Goal: Task Accomplishment & Management: Complete application form

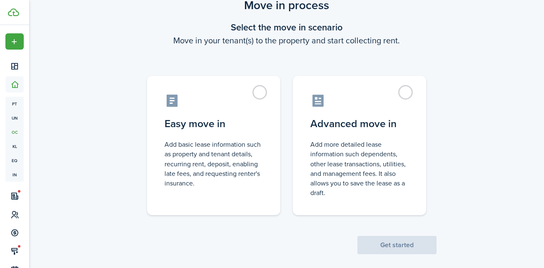
scroll to position [34, 0]
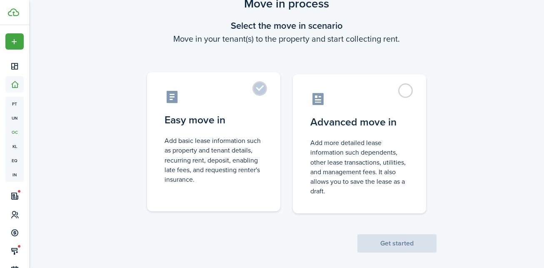
click at [258, 86] on label "Easy move in Add basic lease information such as property and tenant details, r…" at bounding box center [213, 141] width 133 height 139
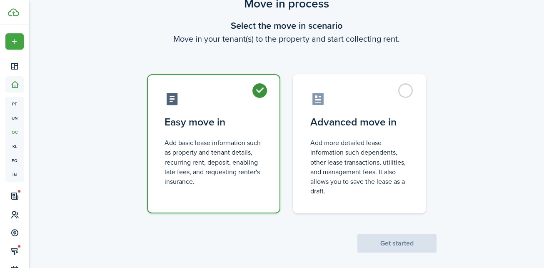
radio input "true"
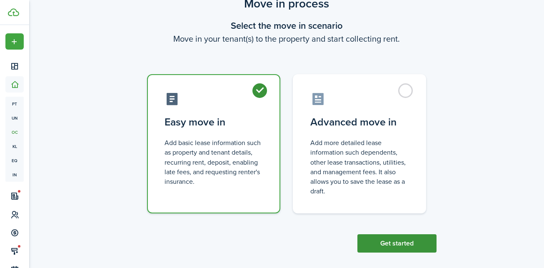
click at [380, 245] on button "Get started" at bounding box center [396, 243] width 79 height 18
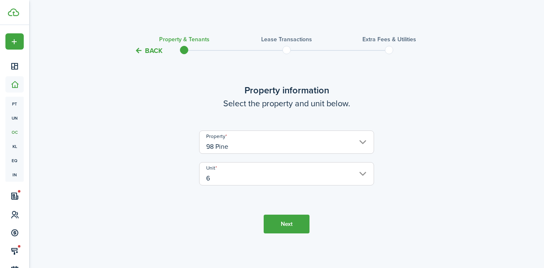
click at [293, 227] on button "Next" at bounding box center [286, 223] width 46 height 19
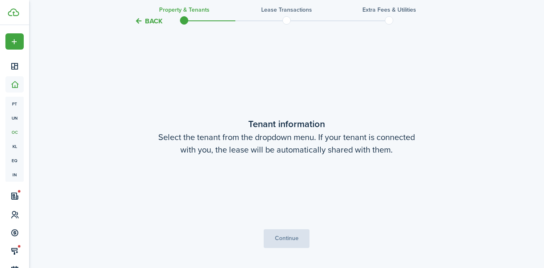
scroll to position [217, 0]
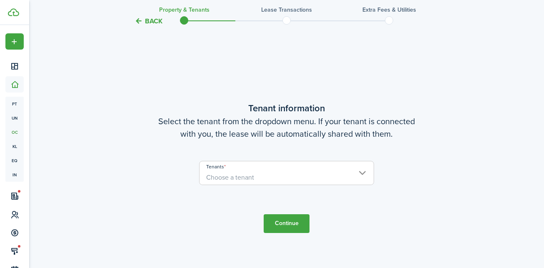
click at [322, 179] on span "Choose a tenant" at bounding box center [286, 177] width 174 height 14
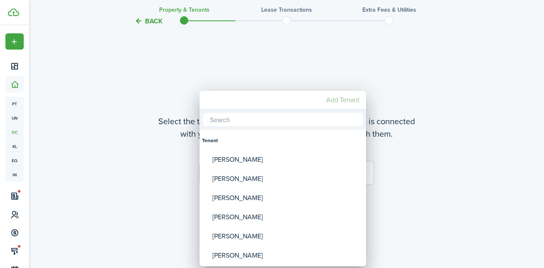
click at [340, 102] on mbsc-button "Add Tenant" at bounding box center [343, 99] width 40 height 15
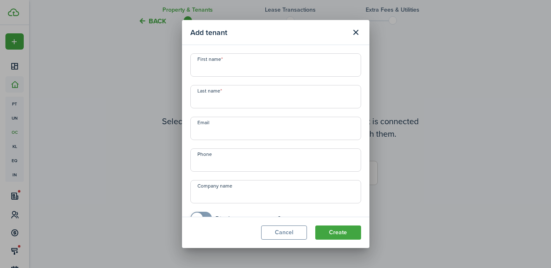
click at [272, 72] on input "First name" at bounding box center [275, 64] width 171 height 23
type input "Mark"
click at [253, 102] on input "Last name" at bounding box center [275, 96] width 171 height 23
type input "[PERSON_NAME]"
click at [332, 235] on button "Create" at bounding box center [338, 232] width 46 height 14
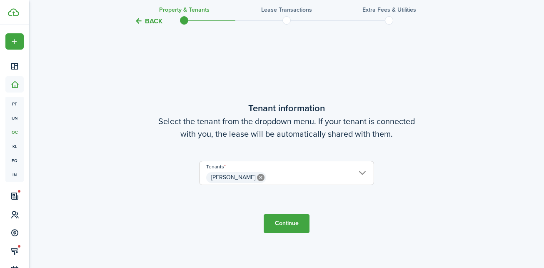
click at [290, 222] on button "Continue" at bounding box center [286, 223] width 46 height 19
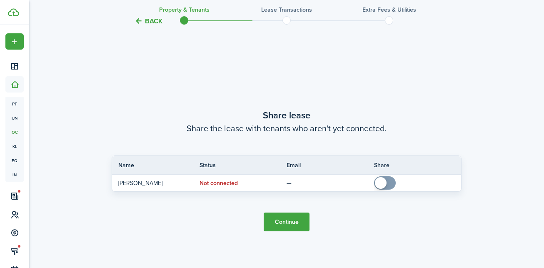
scroll to position [484, 0]
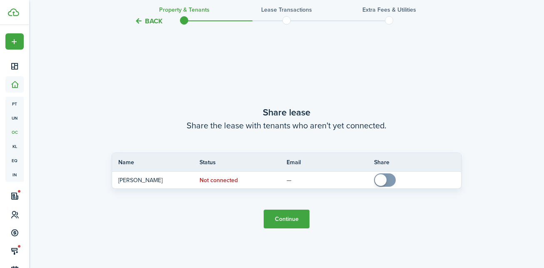
click at [298, 222] on button "Continue" at bounding box center [286, 218] width 46 height 19
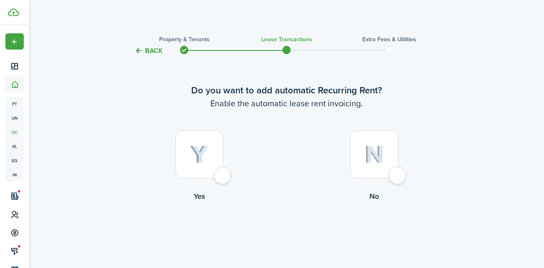
click at [222, 177] on div at bounding box center [199, 154] width 48 height 48
radio input "true"
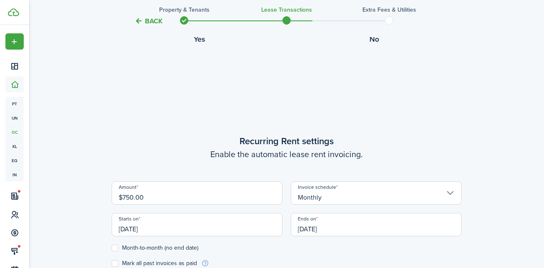
scroll to position [229, 0]
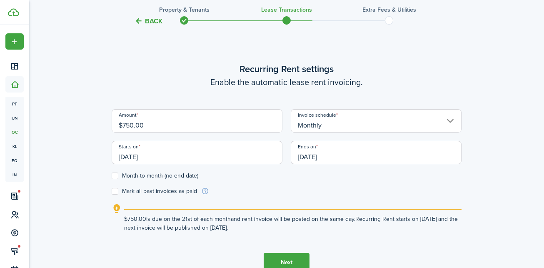
click at [132, 125] on input "$750.00" at bounding box center [197, 120] width 171 height 23
click at [132, 126] on input "$170.00" at bounding box center [197, 120] width 171 height 23
click at [321, 125] on input "Monthly" at bounding box center [375, 120] width 171 height 23
type input "$185.00"
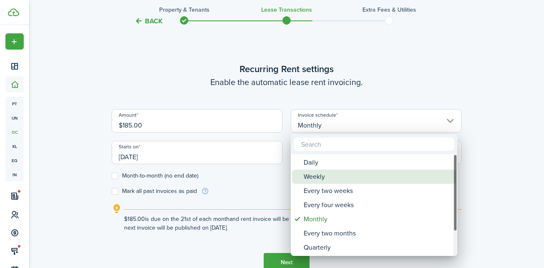
click at [305, 177] on div "Weekly" at bounding box center [376, 176] width 147 height 14
type input "Weekly"
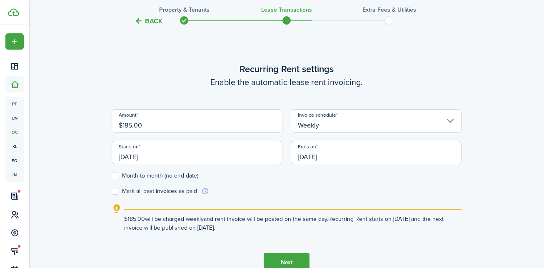
click at [220, 150] on input "[DATE]" at bounding box center [197, 152] width 171 height 23
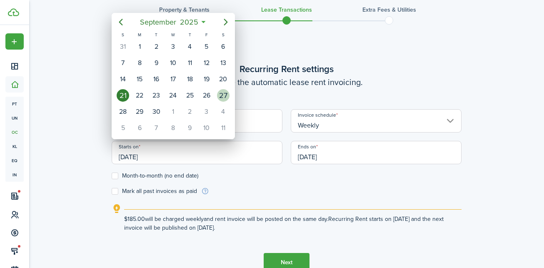
click at [223, 96] on div "27" at bounding box center [223, 95] width 12 height 12
type input "[DATE]"
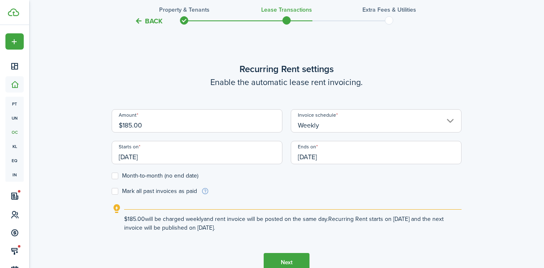
click at [155, 174] on label "Month-to-month (no end date)" at bounding box center [155, 175] width 87 height 7
click at [112, 176] on input "Month-to-month (no end date)" at bounding box center [111, 176] width 0 height 0
checkbox input "true"
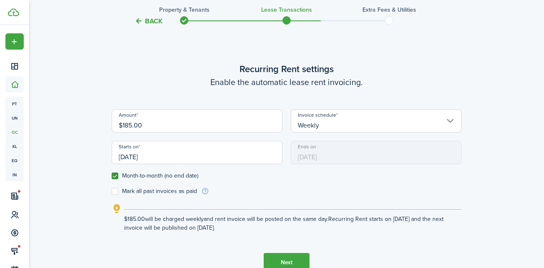
click at [299, 259] on button "Next" at bounding box center [286, 262] width 46 height 19
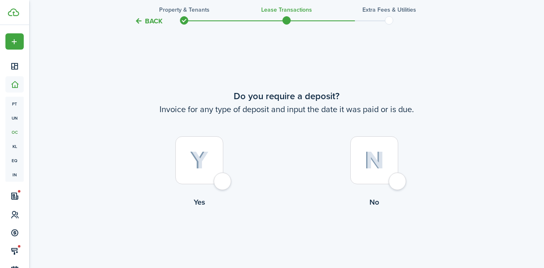
scroll to position [497, 0]
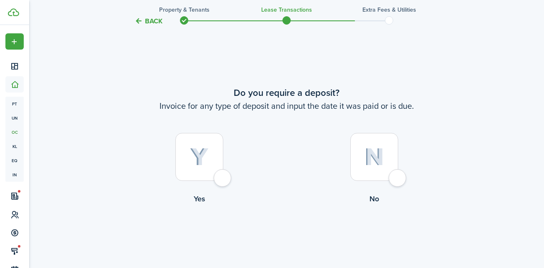
click at [223, 181] on div at bounding box center [199, 157] width 48 height 48
radio input "true"
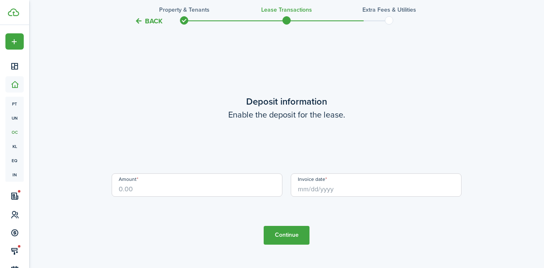
scroll to position [764, 0]
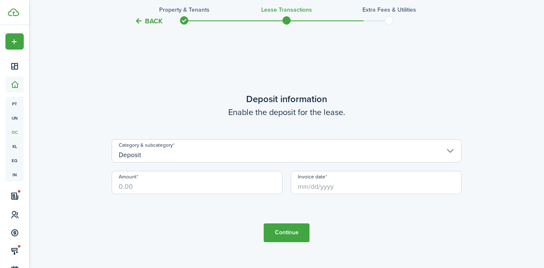
click at [231, 158] on input "Deposit" at bounding box center [287, 150] width 350 height 23
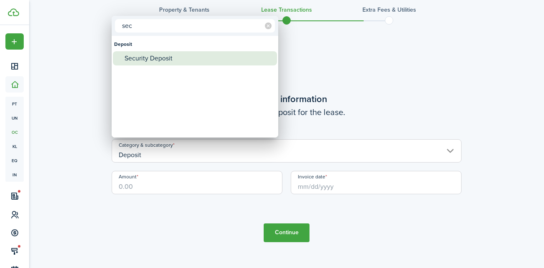
type input "sec"
click at [171, 53] on div "Security Deposit" at bounding box center [197, 58] width 147 height 14
type input "Deposit / Security Deposit"
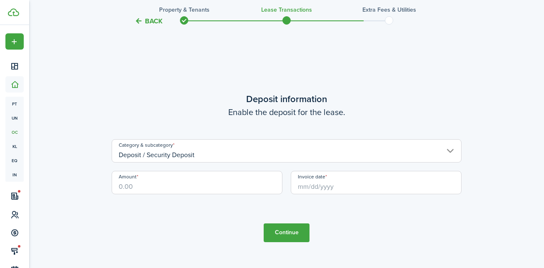
click at [165, 177] on input "Amount" at bounding box center [197, 182] width 171 height 23
type input "$250.00"
click at [345, 184] on input "Invoice date" at bounding box center [375, 182] width 171 height 23
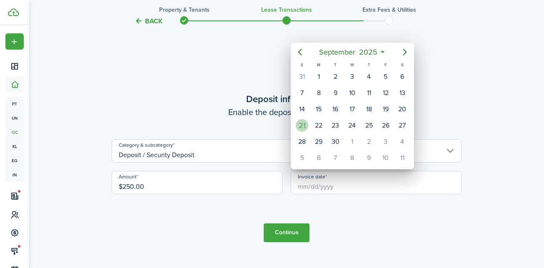
click at [302, 127] on div "21" at bounding box center [301, 125] width 12 height 12
type input "[DATE]"
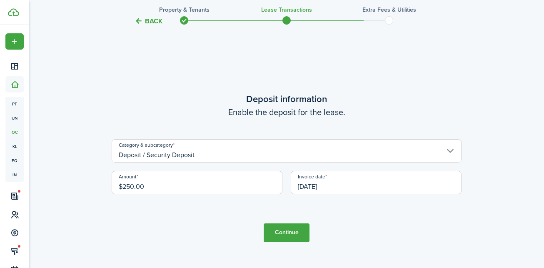
click at [287, 229] on button "Continue" at bounding box center [286, 232] width 46 height 19
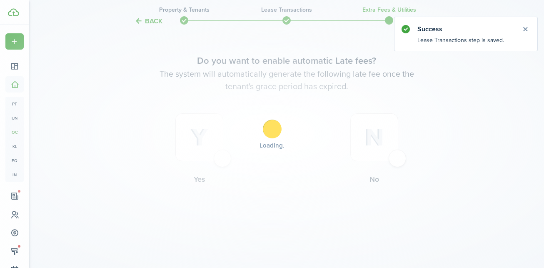
scroll to position [0, 0]
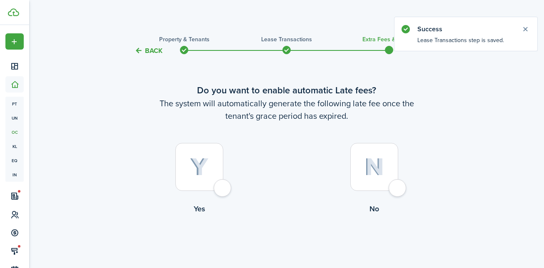
click at [220, 190] on div at bounding box center [199, 167] width 48 height 48
radio input "true"
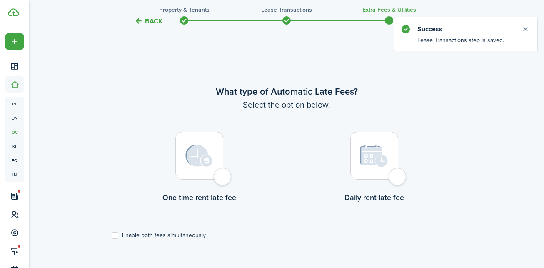
scroll to position [241, 0]
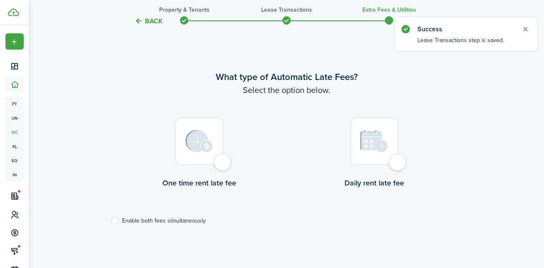
click at [222, 164] on div at bounding box center [199, 141] width 48 height 48
radio input "true"
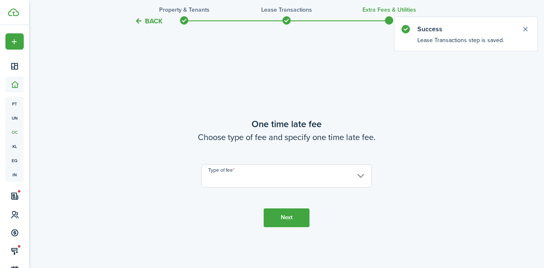
scroll to position [509, 0]
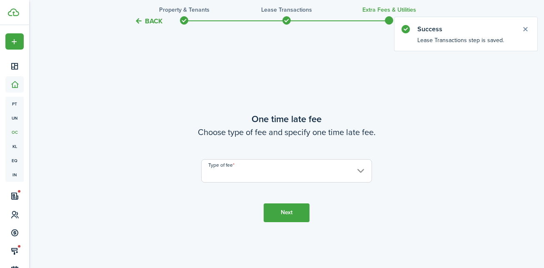
click at [243, 168] on input "Type of fee" at bounding box center [286, 170] width 171 height 23
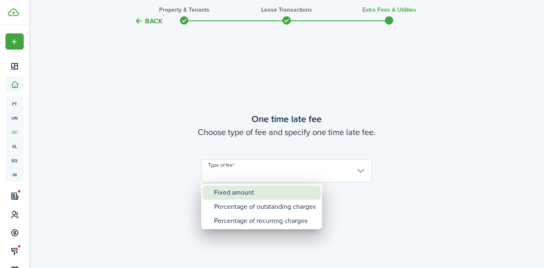
click at [239, 192] on div "Fixed amount" at bounding box center [265, 192] width 102 height 14
type input "Fixed amount"
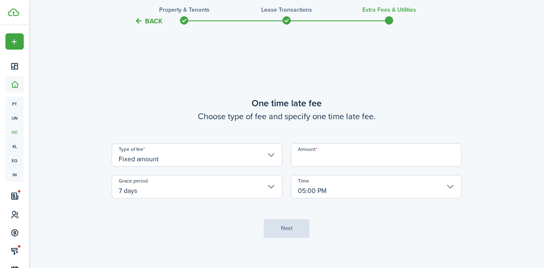
click at [318, 151] on input "Amount" at bounding box center [375, 154] width 171 height 23
type input "$25.00"
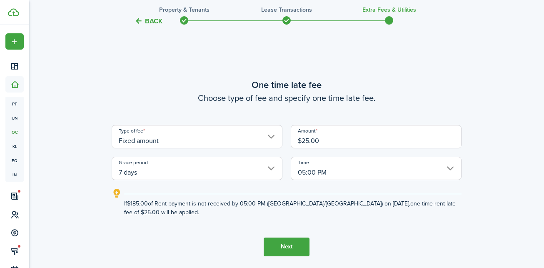
click at [269, 171] on input "7 days" at bounding box center [197, 167] width 171 height 23
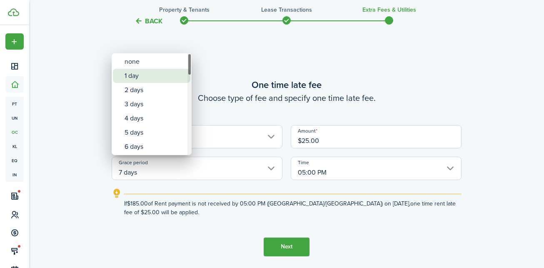
click at [150, 75] on div "1 day" at bounding box center [154, 76] width 61 height 14
type input "1 day"
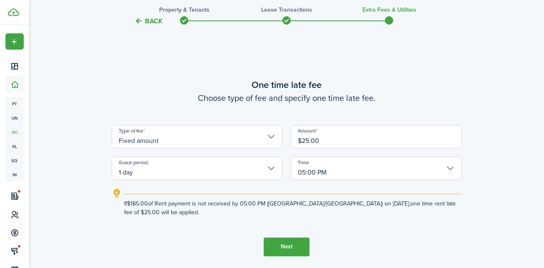
click at [285, 247] on button "Next" at bounding box center [286, 246] width 46 height 19
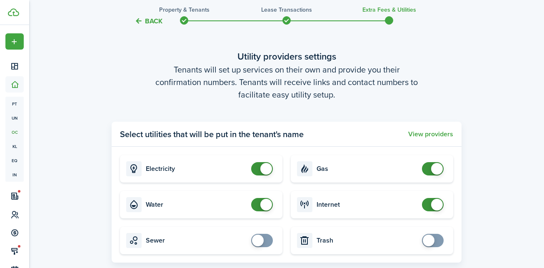
scroll to position [899, 0]
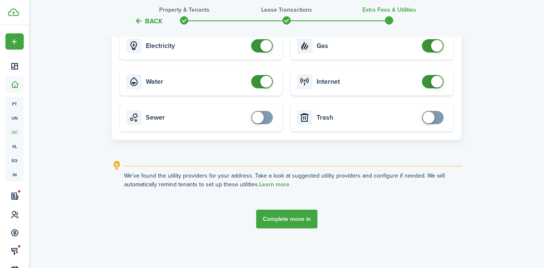
checkbox input "true"
click at [425, 116] on span at bounding box center [428, 118] width 12 height 12
checkbox input "true"
click at [258, 119] on span at bounding box center [258, 118] width 12 height 12
click at [288, 218] on button "Complete move in" at bounding box center [286, 218] width 61 height 19
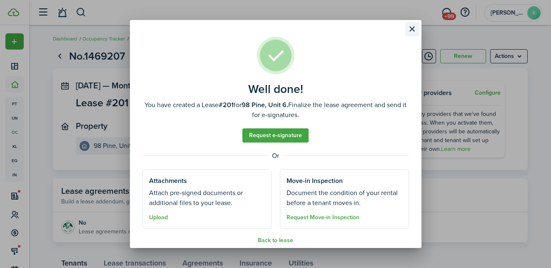
click at [412, 27] on button "Close modal" at bounding box center [412, 29] width 14 height 14
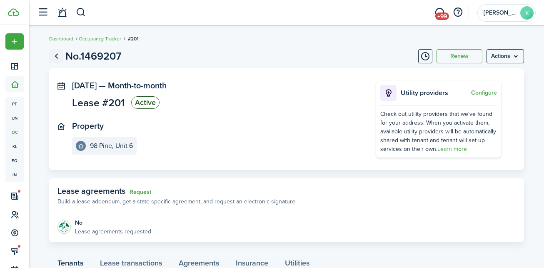
click at [57, 57] on link "Go back" at bounding box center [56, 56] width 14 height 14
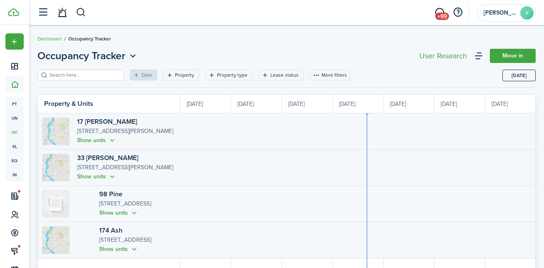
scroll to position [0, 152]
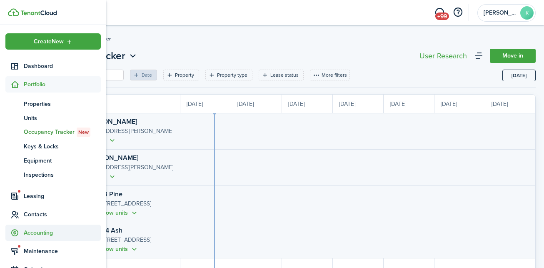
click at [28, 236] on span "Accounting" at bounding box center [62, 232] width 77 height 9
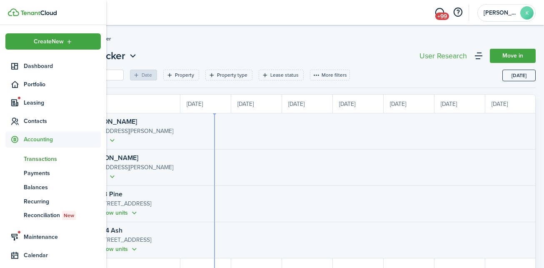
click at [43, 156] on span "Transactions" at bounding box center [62, 158] width 77 height 9
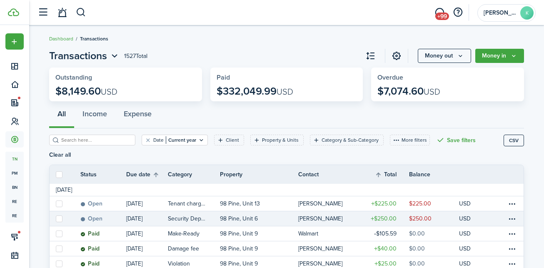
click at [340, 215] on table-profile-info "[PERSON_NAME]" at bounding box center [322, 218] width 49 height 7
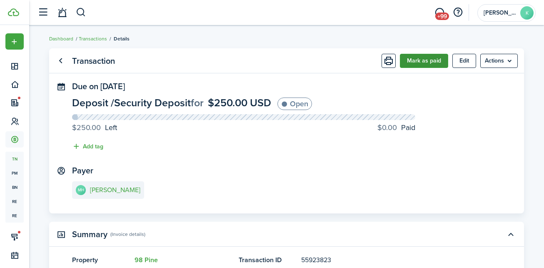
click at [426, 61] on button "Mark as paid" at bounding box center [424, 61] width 48 height 14
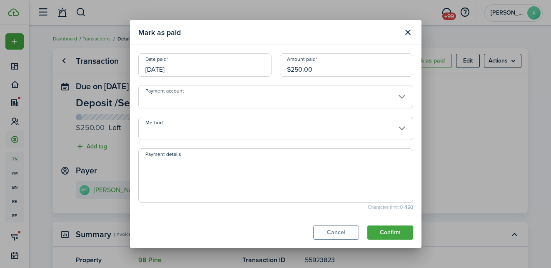
click at [247, 128] on input "Method" at bounding box center [275, 128] width 275 height 23
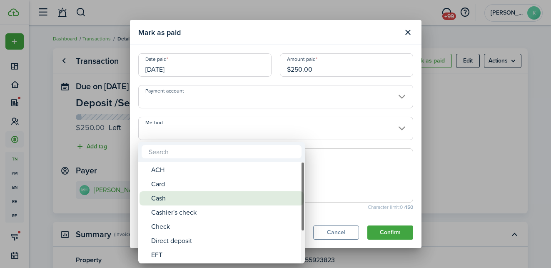
click at [170, 200] on div "Cash" at bounding box center [224, 198] width 147 height 14
type input "Cash"
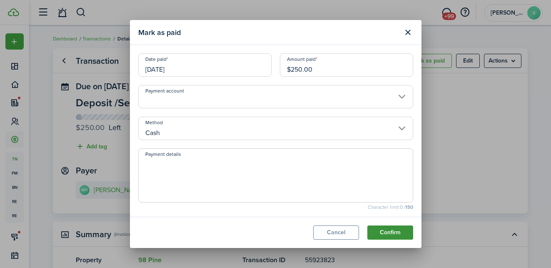
click at [389, 235] on button "Confirm" at bounding box center [390, 232] width 46 height 14
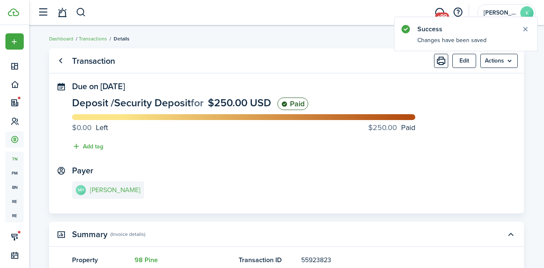
click at [109, 185] on link "MH [PERSON_NAME]" at bounding box center [108, 189] width 72 height 17
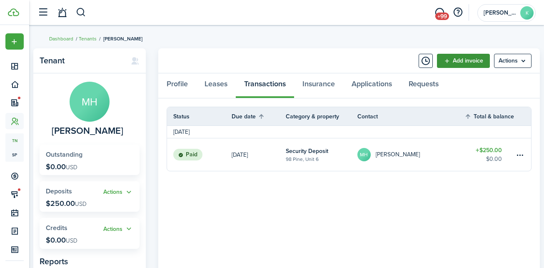
click at [452, 64] on link "Add invoice" at bounding box center [463, 61] width 53 height 14
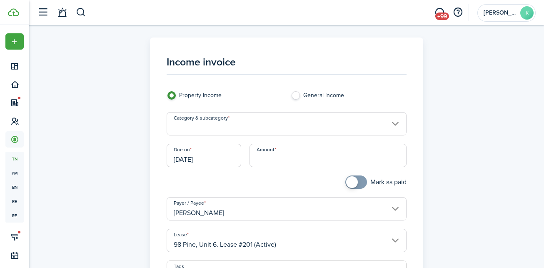
click at [300, 124] on input "Category & subcategory" at bounding box center [286, 123] width 240 height 23
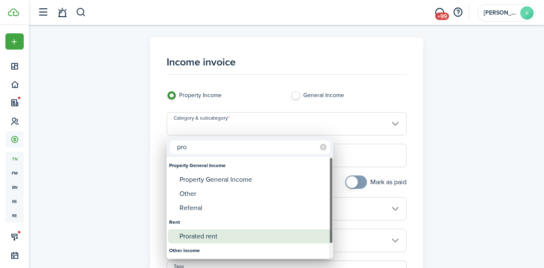
type input "pro"
click at [199, 235] on div "Prorated rent" at bounding box center [252, 236] width 147 height 14
type input "Rent / Prorated rent"
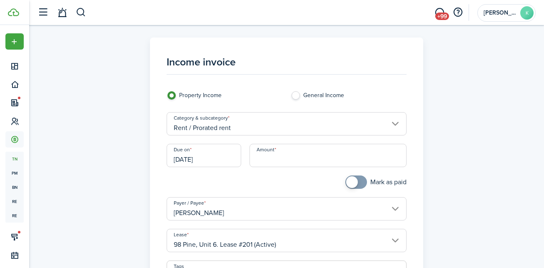
click at [292, 155] on input "Amount" at bounding box center [327, 155] width 157 height 23
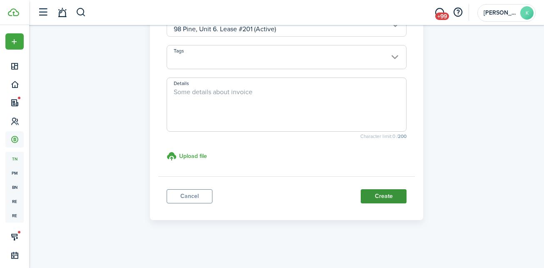
type input "$156.00"
click at [394, 193] on button "Create" at bounding box center [383, 196] width 46 height 14
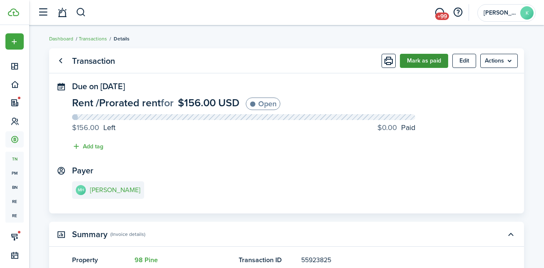
click at [431, 61] on button "Mark as paid" at bounding box center [424, 61] width 48 height 14
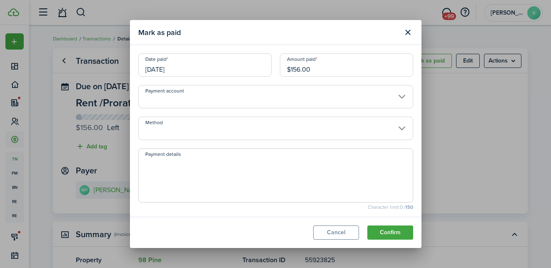
click at [255, 134] on input "Method" at bounding box center [275, 128] width 275 height 23
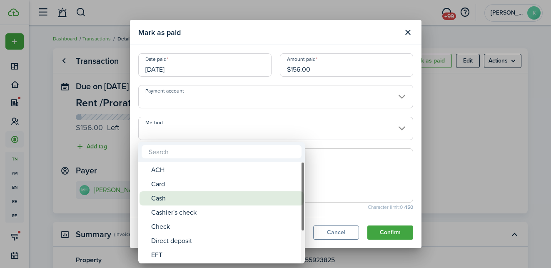
click at [197, 201] on div "Cash" at bounding box center [224, 198] width 147 height 14
type input "Cash"
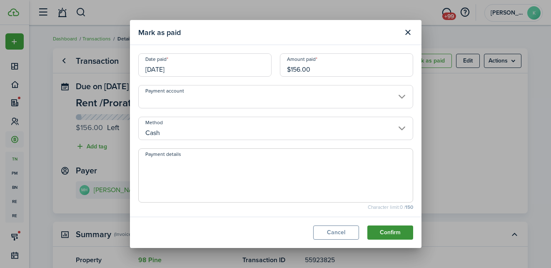
click at [399, 233] on button "Confirm" at bounding box center [390, 232] width 46 height 14
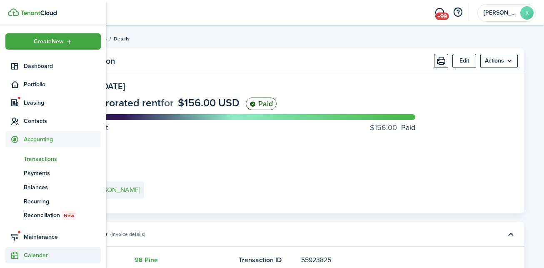
click at [36, 258] on span "Calendar" at bounding box center [62, 255] width 77 height 9
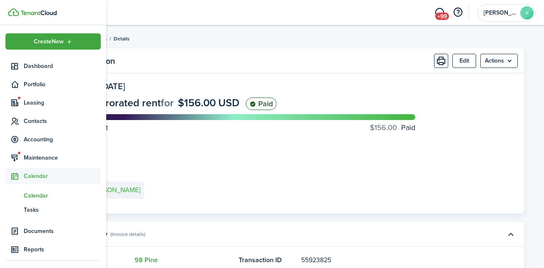
click at [37, 198] on span "Calendar" at bounding box center [62, 195] width 77 height 9
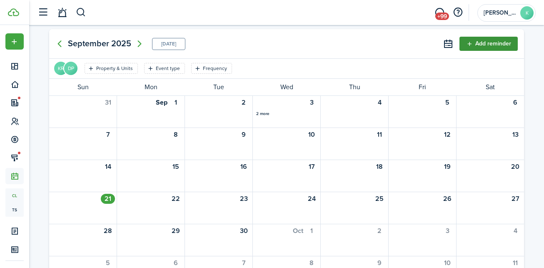
click at [501, 46] on button "Add reminder" at bounding box center [488, 44] width 58 height 14
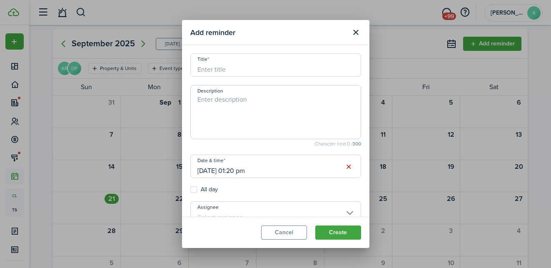
click at [283, 61] on input "Title" at bounding box center [275, 64] width 171 height 23
type input "water leak behind washer"
click at [248, 119] on textarea "Description" at bounding box center [276, 114] width 170 height 40
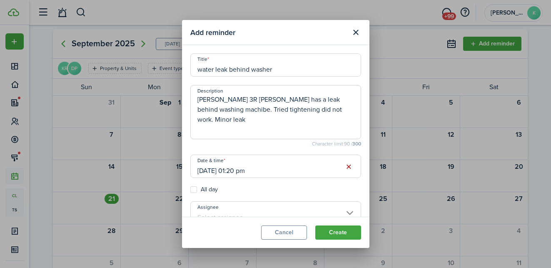
type textarea "[PERSON_NAME] 3R [PERSON_NAME] has a leak behind washing machibe. Tried tighten…"
click at [343, 164] on button "button" at bounding box center [349, 167] width 12 height 12
click at [285, 172] on input "Date & time" at bounding box center [275, 165] width 171 height 23
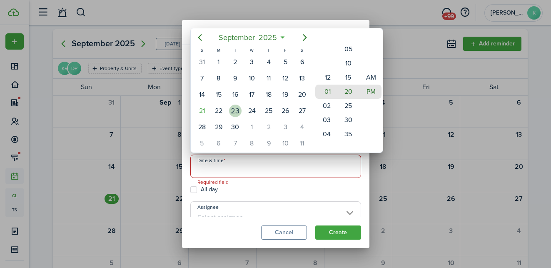
click at [237, 113] on div "23" at bounding box center [235, 110] width 12 height 12
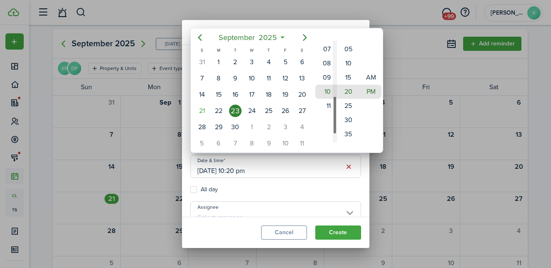
click at [333, 130] on div "Hour" at bounding box center [335, 92] width 4 height 102
click at [329, 63] on mbsc-wheel-item "08" at bounding box center [325, 63] width 20 height 14
click at [348, 76] on mbsc-wheel-item "15" at bounding box center [348, 77] width 20 height 14
click at [372, 79] on mbsc-wheel-item "AM" at bounding box center [371, 77] width 20 height 14
type input "[DATE] 08:15 am"
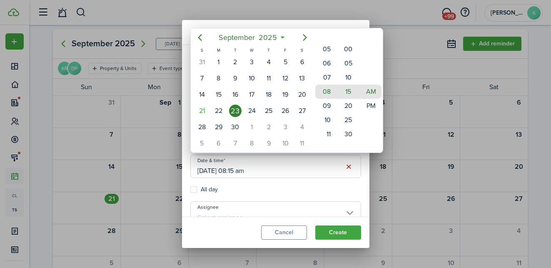
click at [347, 185] on div at bounding box center [275, 133] width 684 height 401
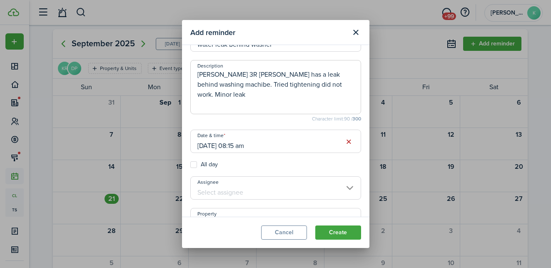
scroll to position [45, 0]
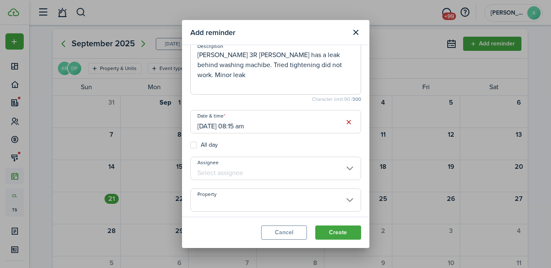
click at [342, 169] on input "Assignee" at bounding box center [275, 167] width 171 height 23
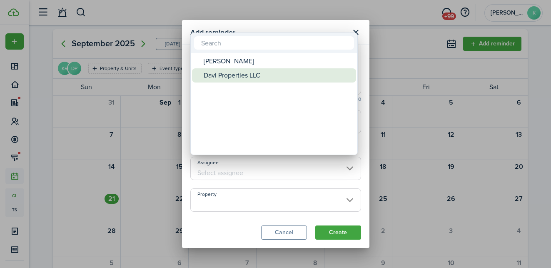
click at [238, 77] on div "Davi Properties LLC" at bounding box center [277, 75] width 147 height 14
type input "Davi Properties LLC"
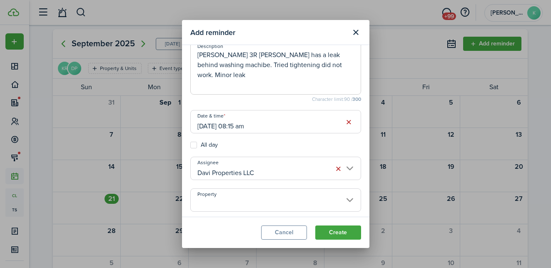
click at [237, 207] on input "Property" at bounding box center [275, 199] width 171 height 23
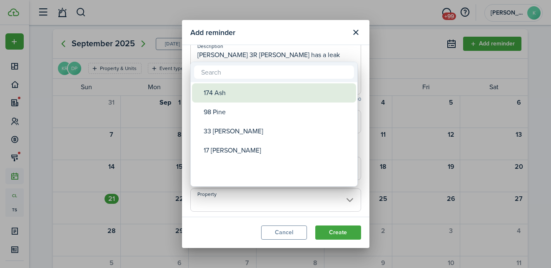
click at [225, 92] on div "174 Ash" at bounding box center [277, 92] width 147 height 19
type input "174 Ash"
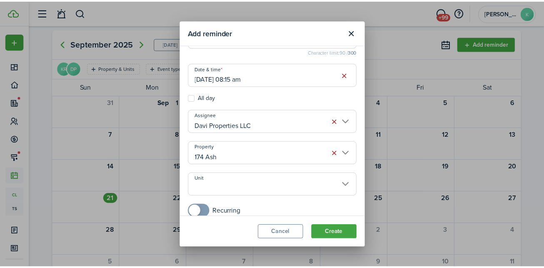
scroll to position [109, 0]
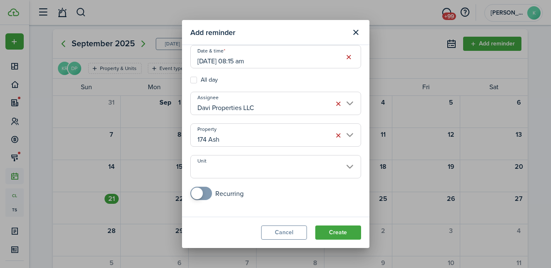
click at [234, 172] on input "Unit" at bounding box center [275, 166] width 171 height 23
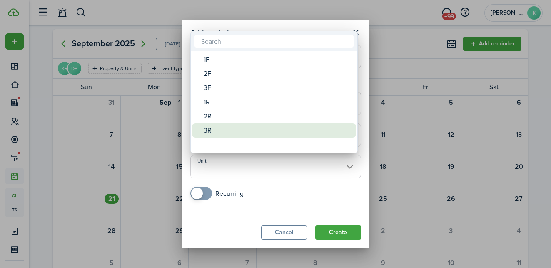
click at [216, 131] on div "3R" at bounding box center [277, 130] width 147 height 14
type input "3R"
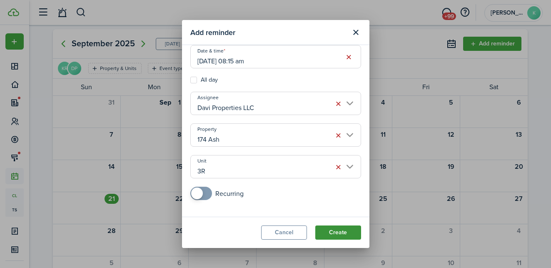
click at [350, 228] on button "Create" at bounding box center [338, 232] width 46 height 14
